Goal: Transaction & Acquisition: Purchase product/service

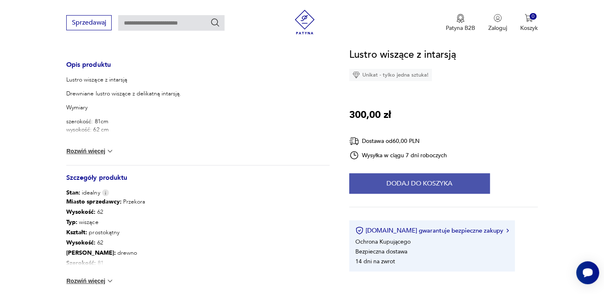
scroll to position [327, 0]
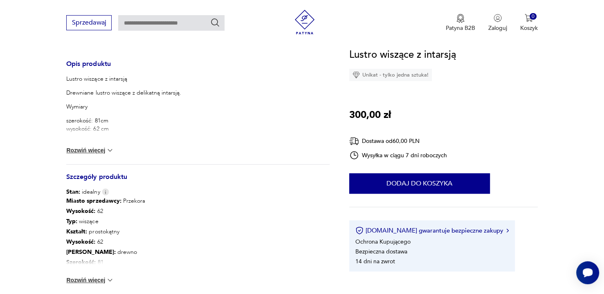
click at [92, 144] on div "Lustro wiszące z intarsją Drewniane lustro wiszące z delikatną intarsją. Wymiar…" at bounding box center [197, 119] width 263 height 89
click at [95, 148] on button "Rozwiń więcej" at bounding box center [89, 150] width 47 height 8
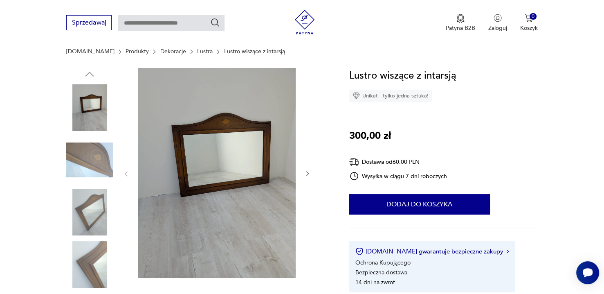
scroll to position [82, 0]
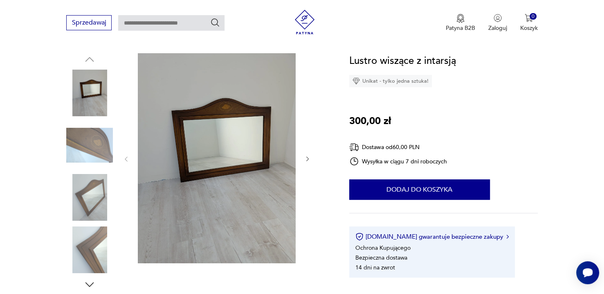
click at [93, 147] on img at bounding box center [89, 145] width 47 height 47
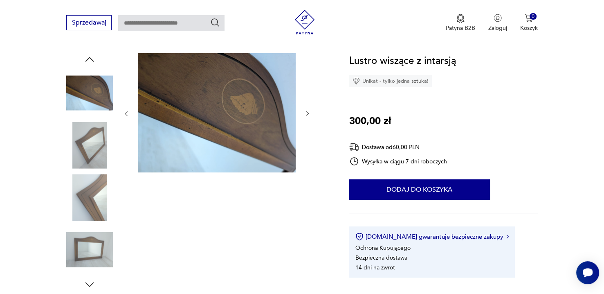
click at [101, 177] on img at bounding box center [89, 197] width 47 height 47
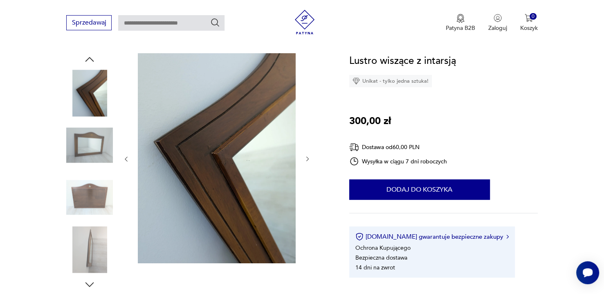
click at [99, 210] on img at bounding box center [89, 197] width 47 height 47
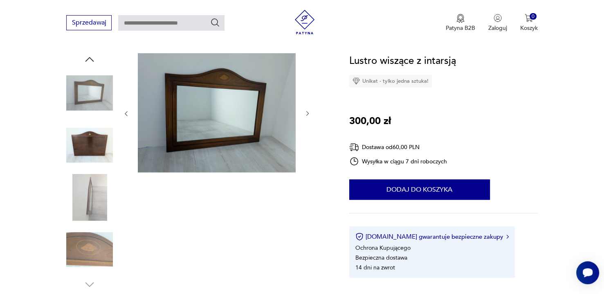
click at [88, 239] on img at bounding box center [89, 249] width 47 height 47
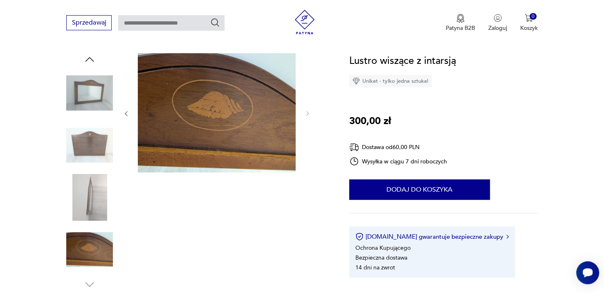
click at [90, 267] on img at bounding box center [89, 249] width 47 height 47
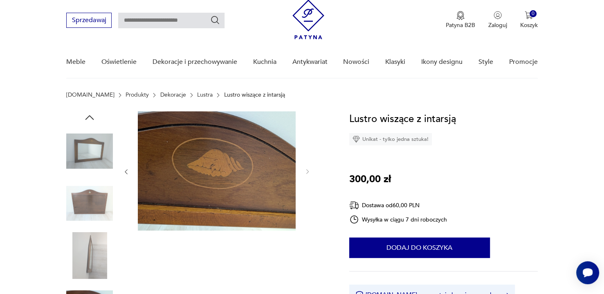
scroll to position [0, 0]
